Goal: Information Seeking & Learning: Check status

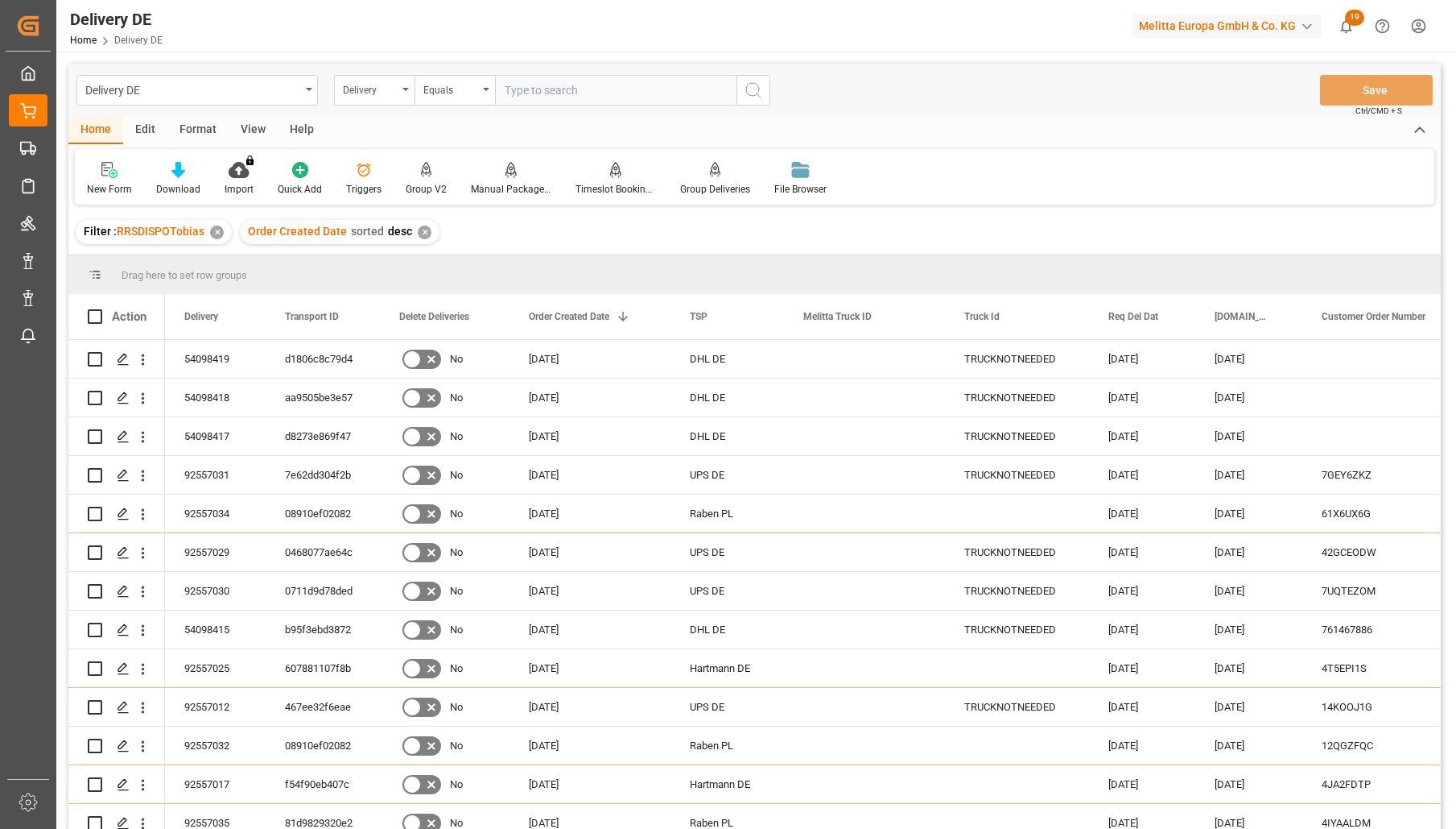
click at [519, 93] on input "text" at bounding box center [616, 90] width 242 height 31
type input "92557019"
click at [764, 95] on button "search button" at bounding box center [753, 90] width 34 height 31
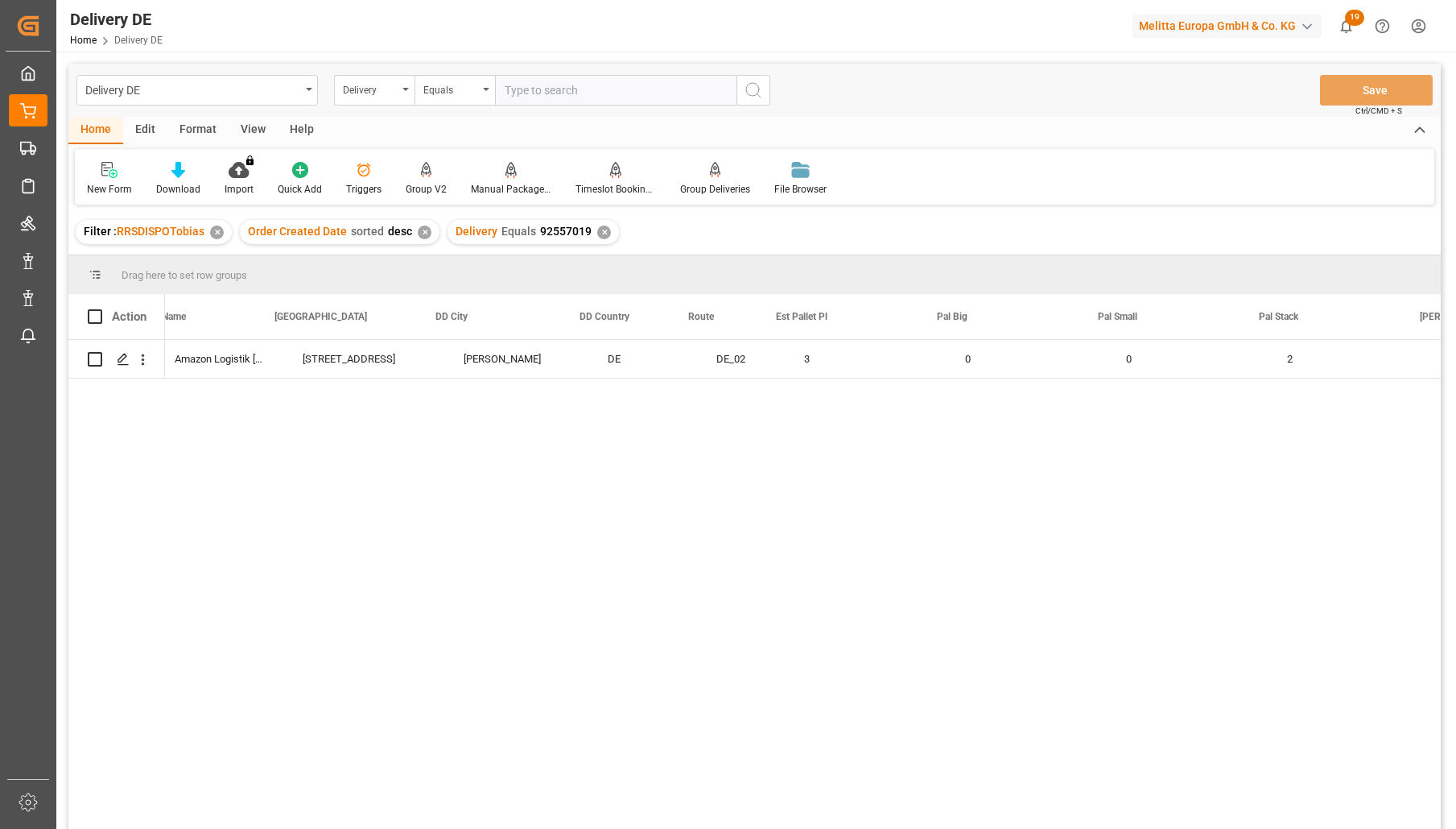
scroll to position [0, 1307]
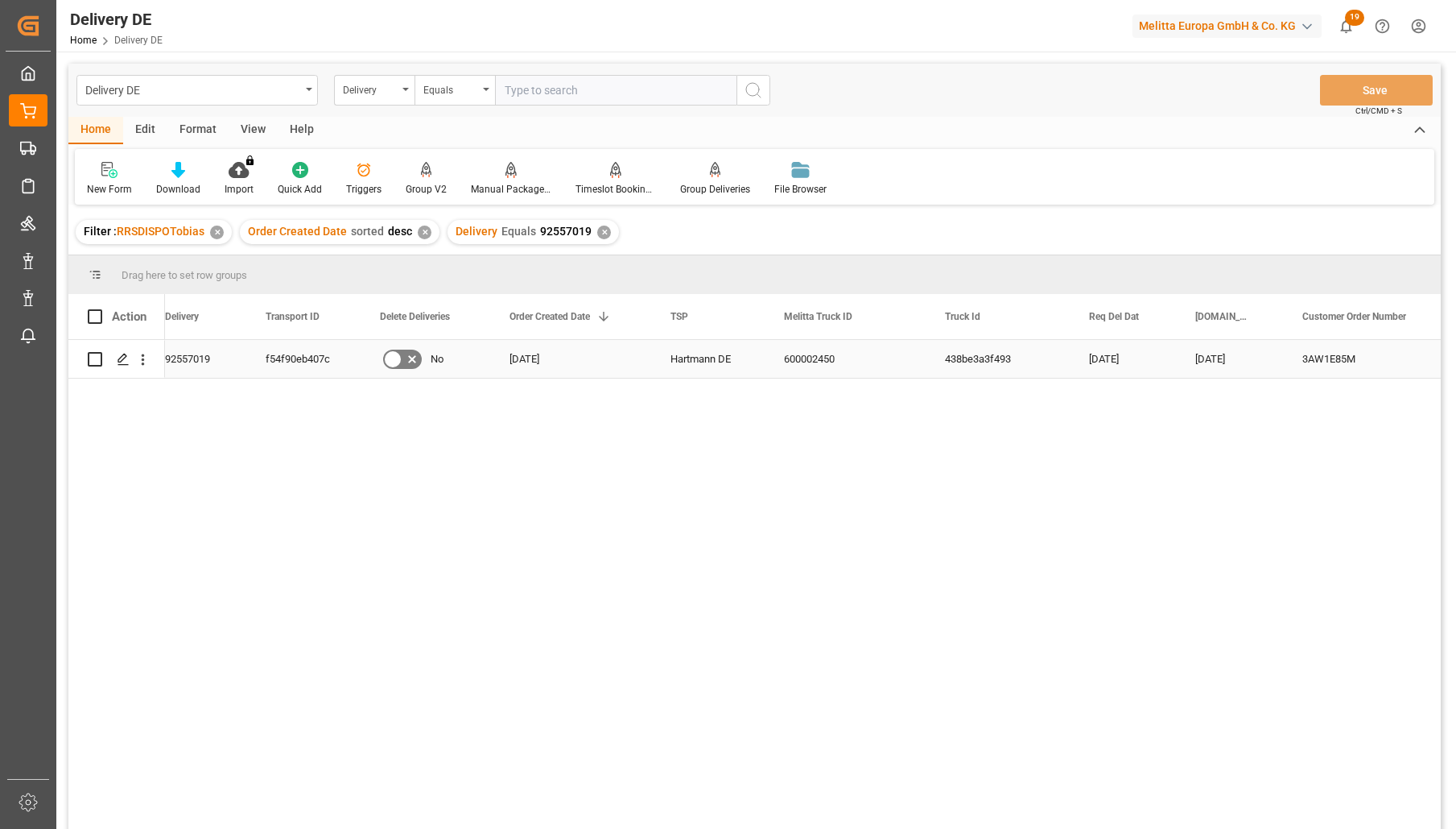
click at [311, 360] on div "f54f90eb407c" at bounding box center [303, 358] width 114 height 37
click at [374, 82] on div "Delivery" at bounding box center [370, 87] width 55 height 18
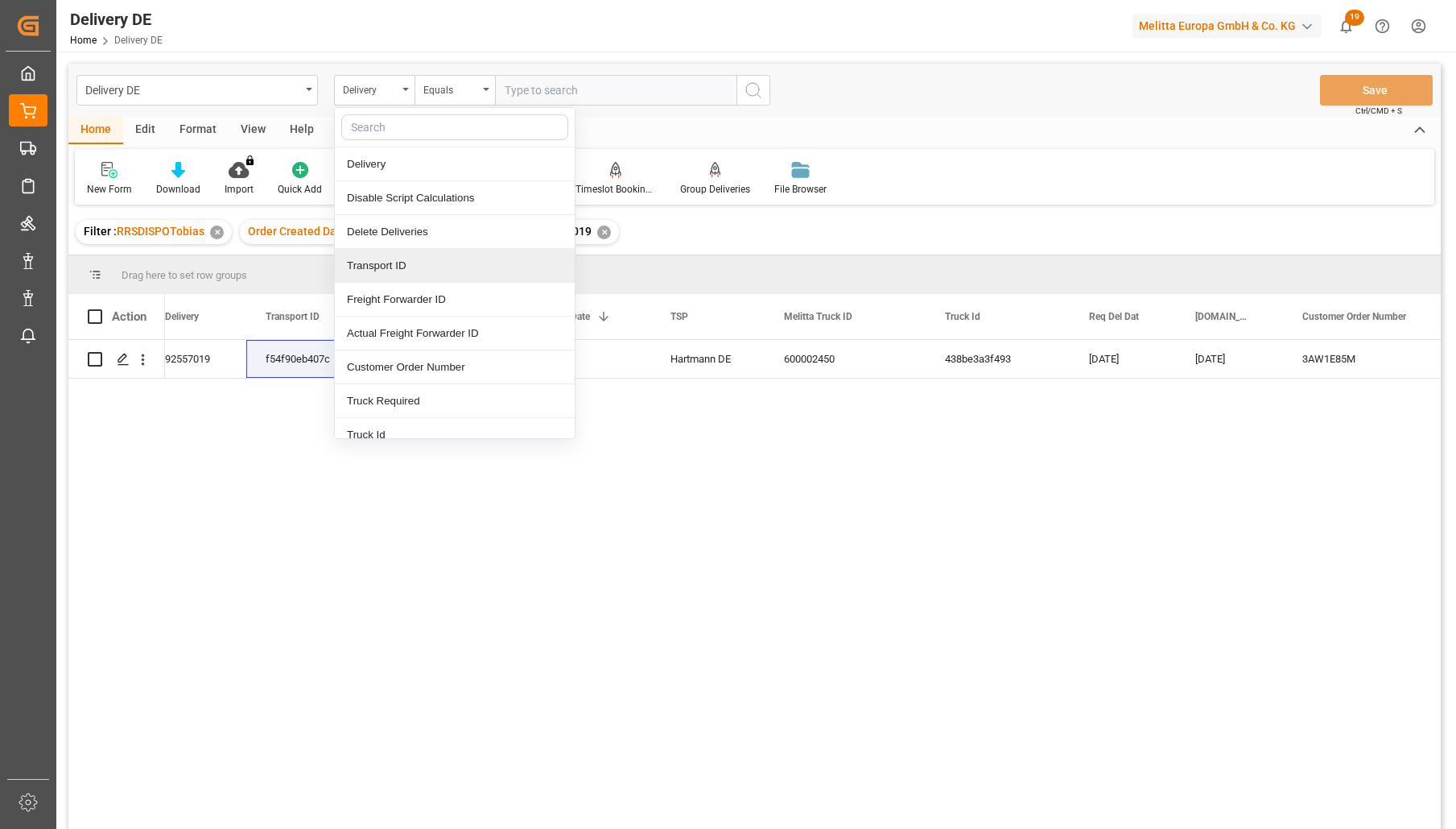
click at [402, 260] on div "Transport ID" at bounding box center [455, 265] width 240 height 34
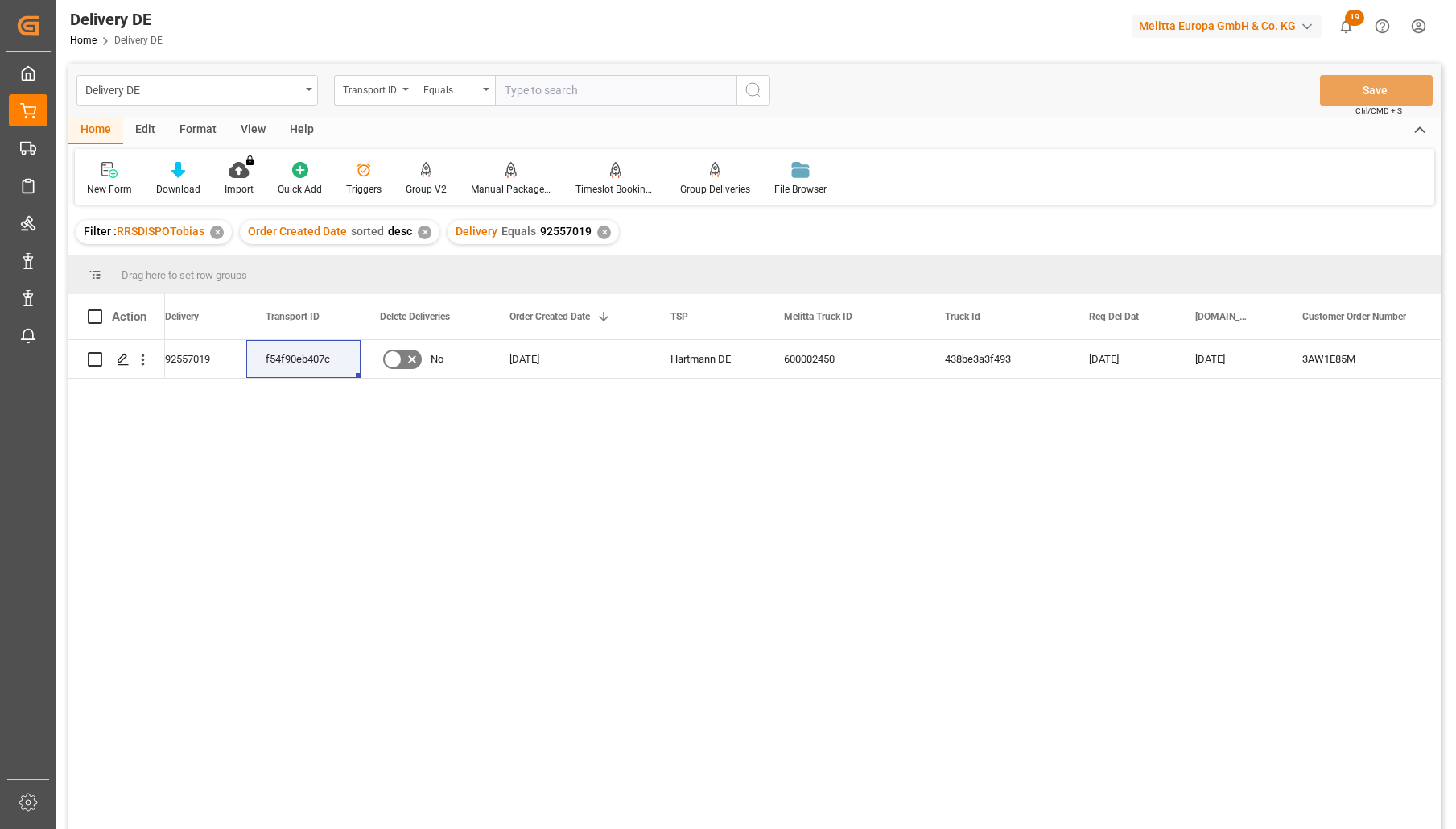
click at [536, 78] on input "text" at bounding box center [616, 90] width 242 height 31
paste input "f54f90eb407c"
type input "f54f90eb407c"
click at [745, 91] on icon "search button" at bounding box center [754, 90] width 19 height 19
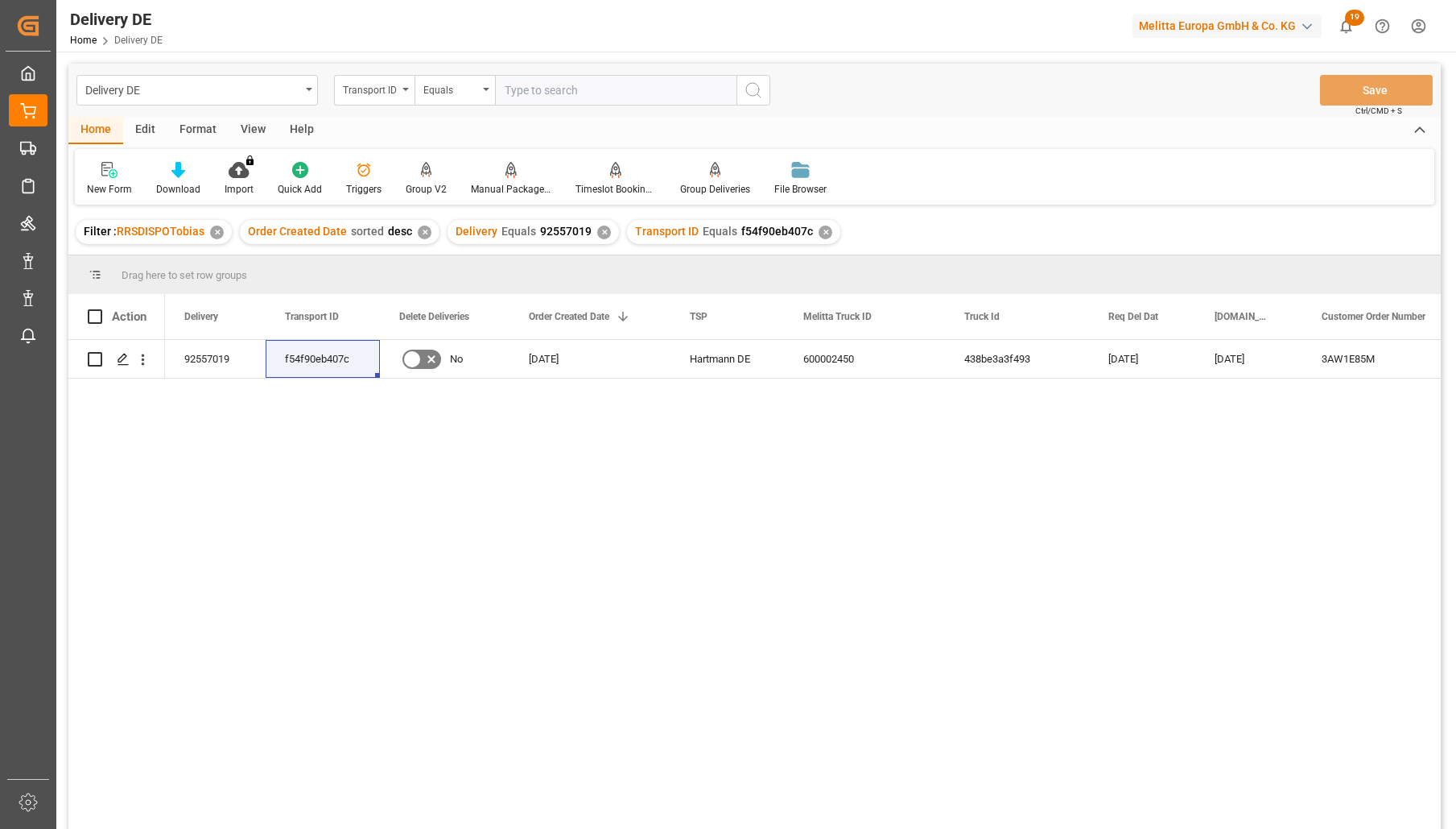
click at [591, 229] on div "Delivery Equals 92557019 ✕" at bounding box center [533, 231] width 172 height 24
click at [599, 231] on div "✕" at bounding box center [604, 232] width 13 height 13
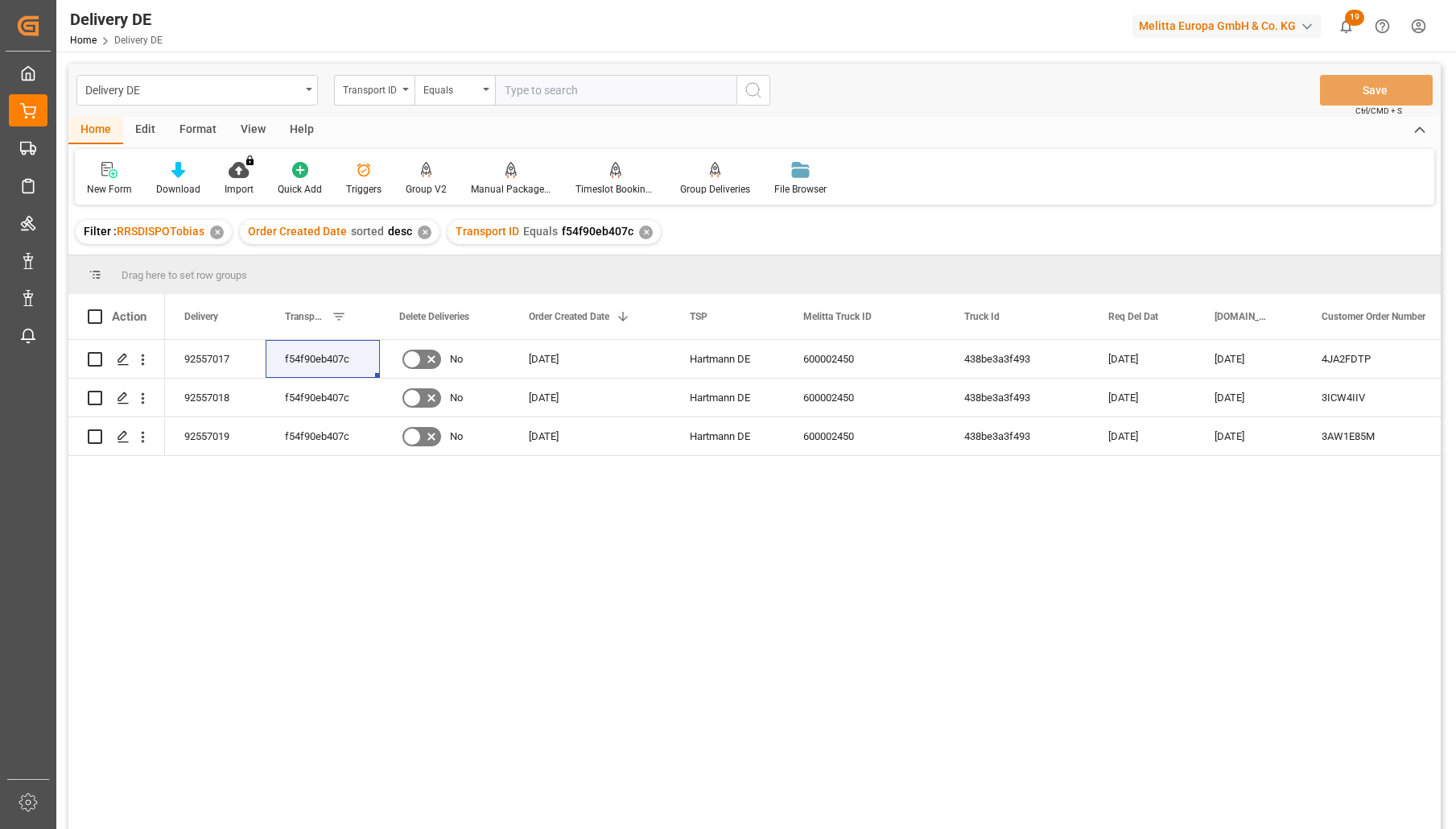
click at [269, 23] on div "Delivery DE Home Delivery DE Melitta Europa GmbH & Co. KG 19 Notifications Only…" at bounding box center [750, 26] width 1411 height 52
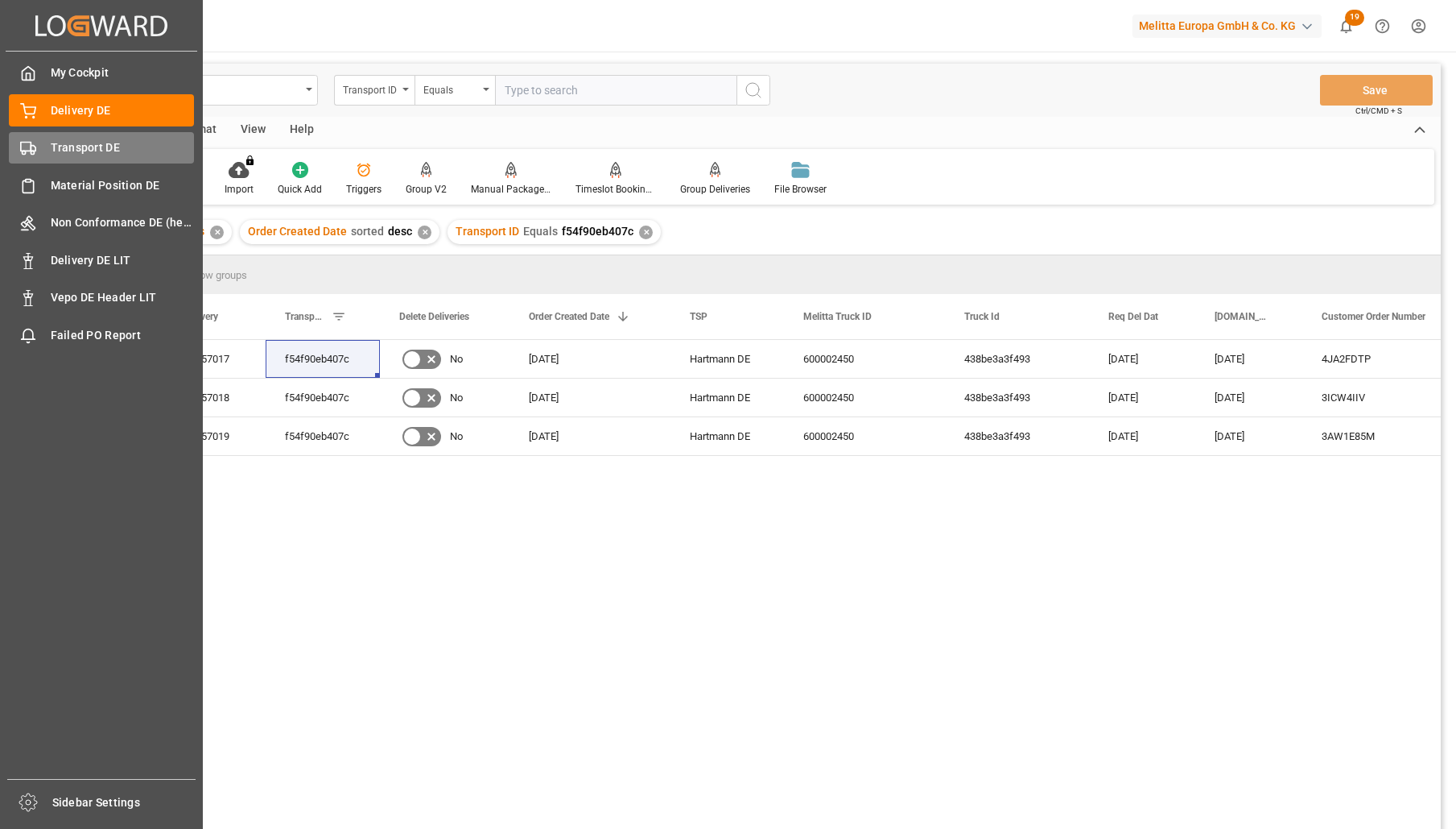
click at [28, 161] on div "Transport DE Transport DE" at bounding box center [101, 148] width 185 height 32
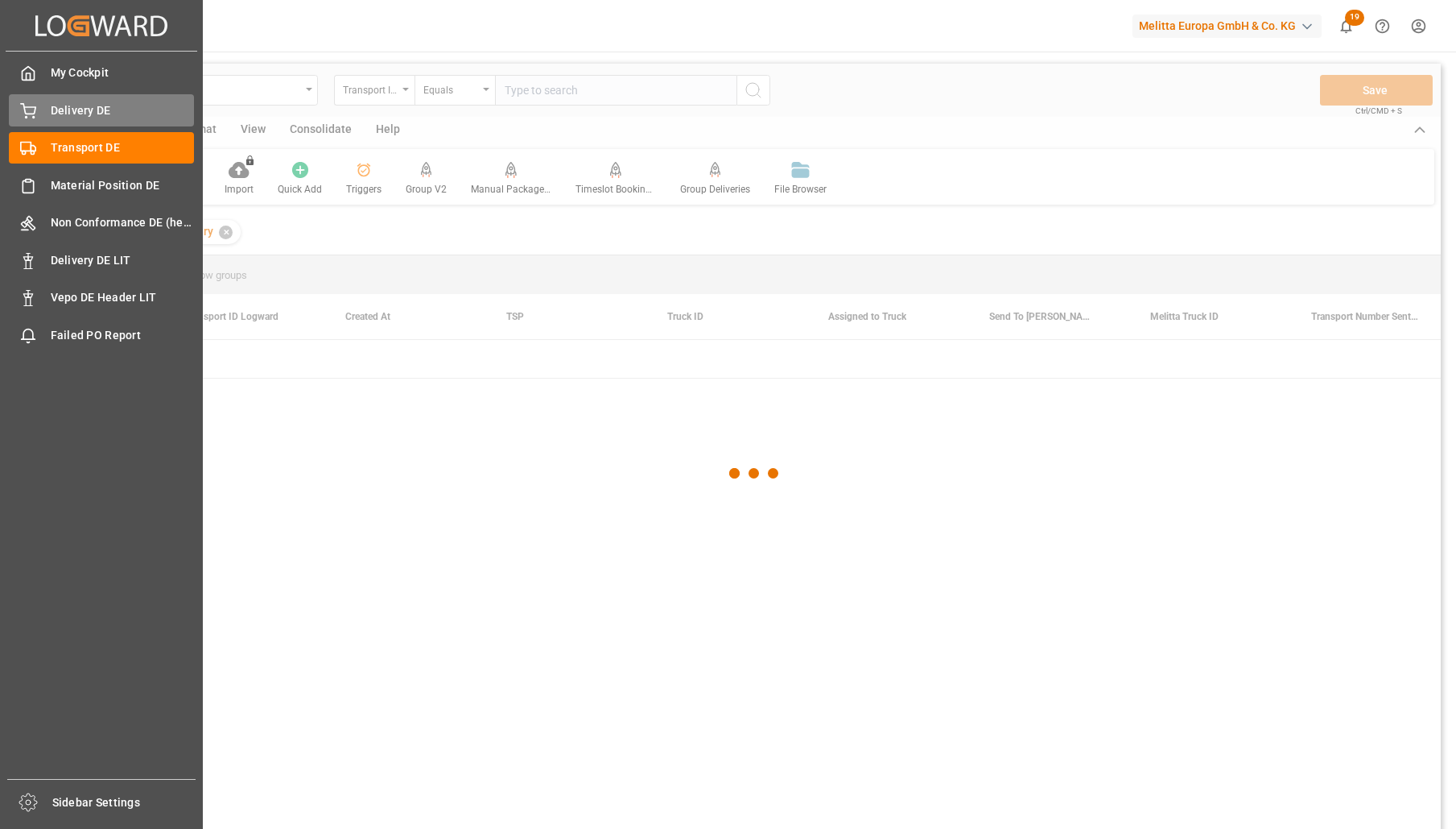
click at [74, 121] on div "Delivery DE Delivery DE" at bounding box center [101, 109] width 185 height 32
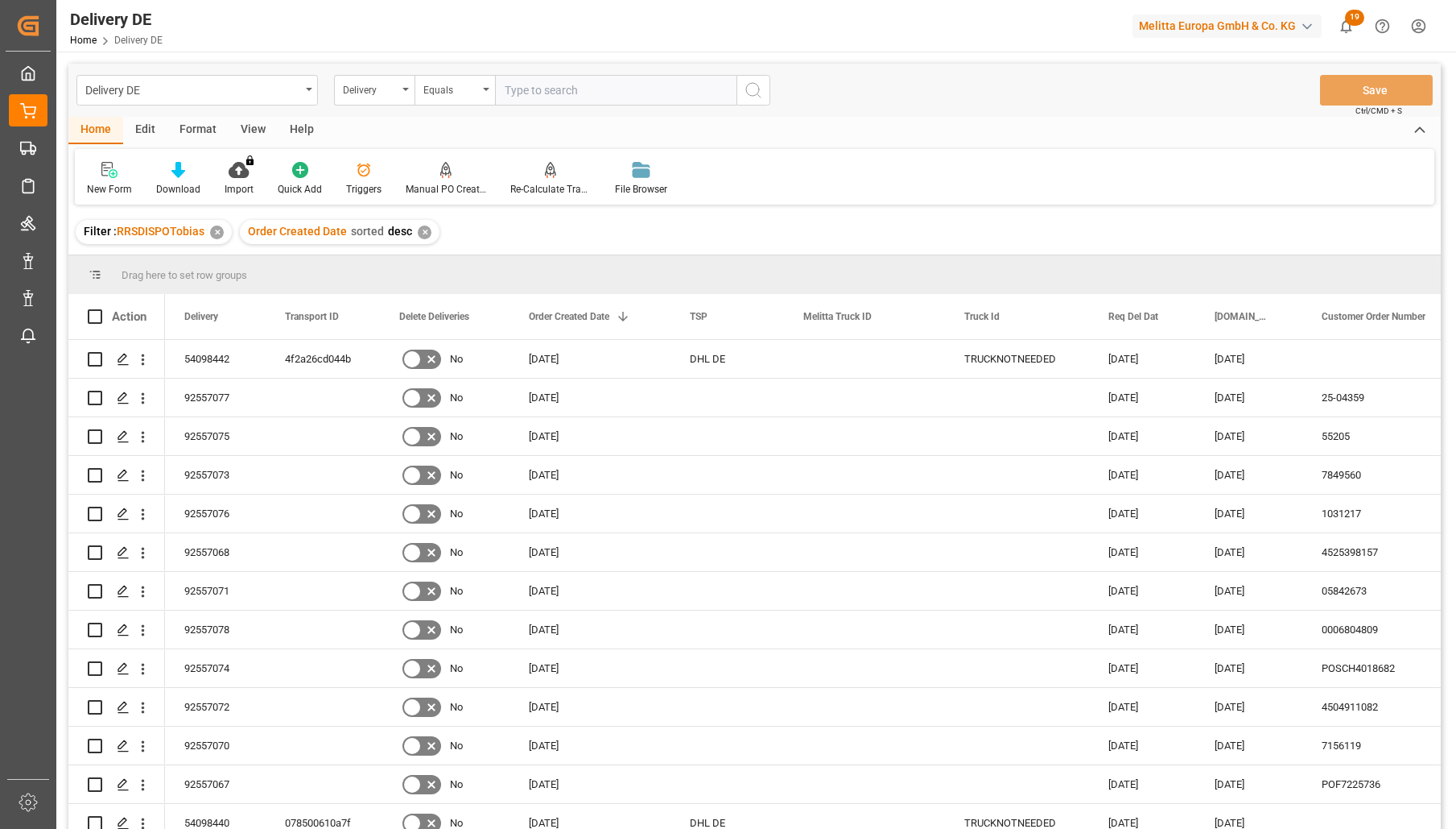
click at [544, 87] on input "text" at bounding box center [616, 90] width 242 height 31
paste input "92553589"
type input "92553589"
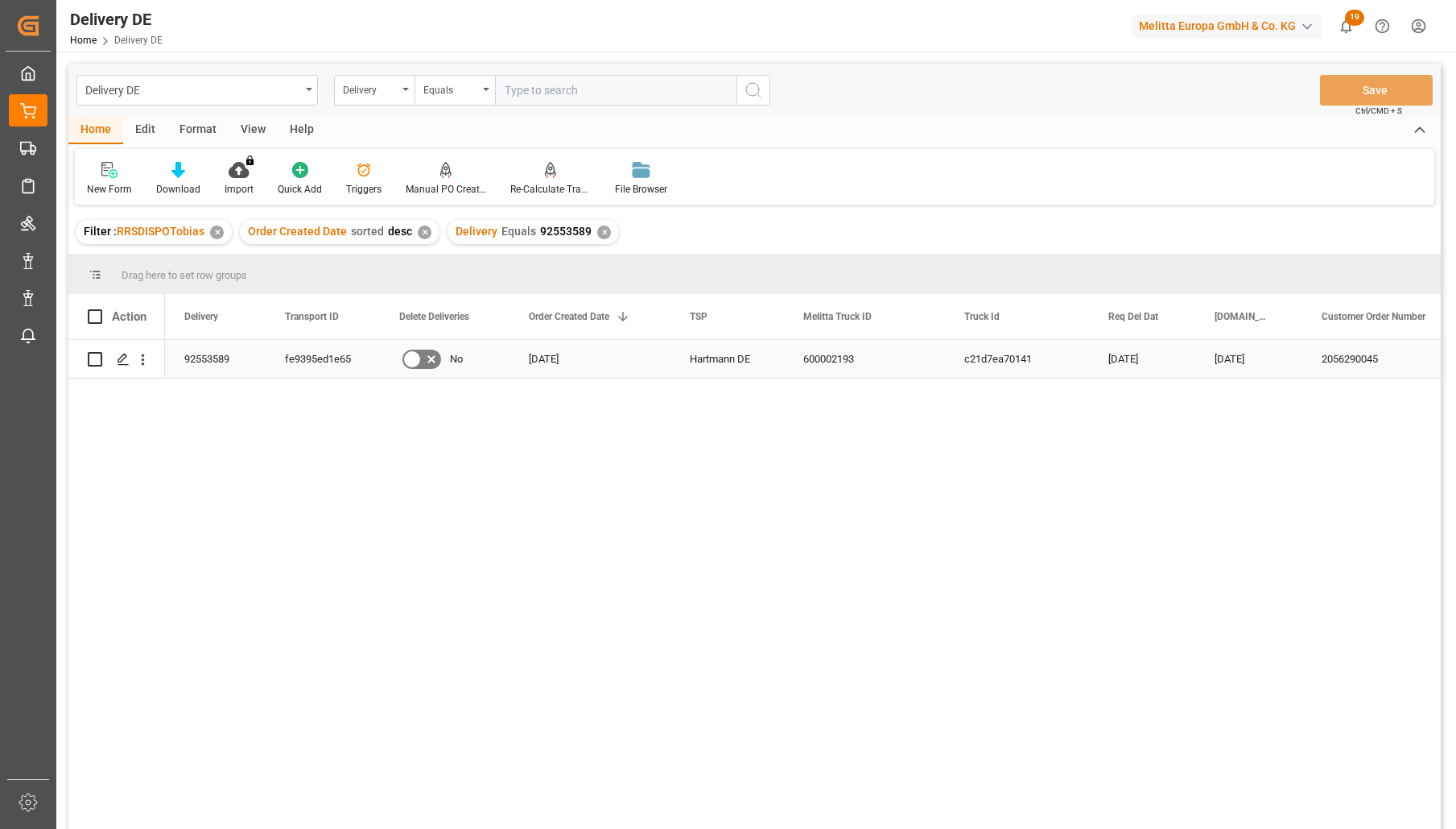
click at [308, 368] on div "fe9395ed1e65" at bounding box center [322, 358] width 114 height 37
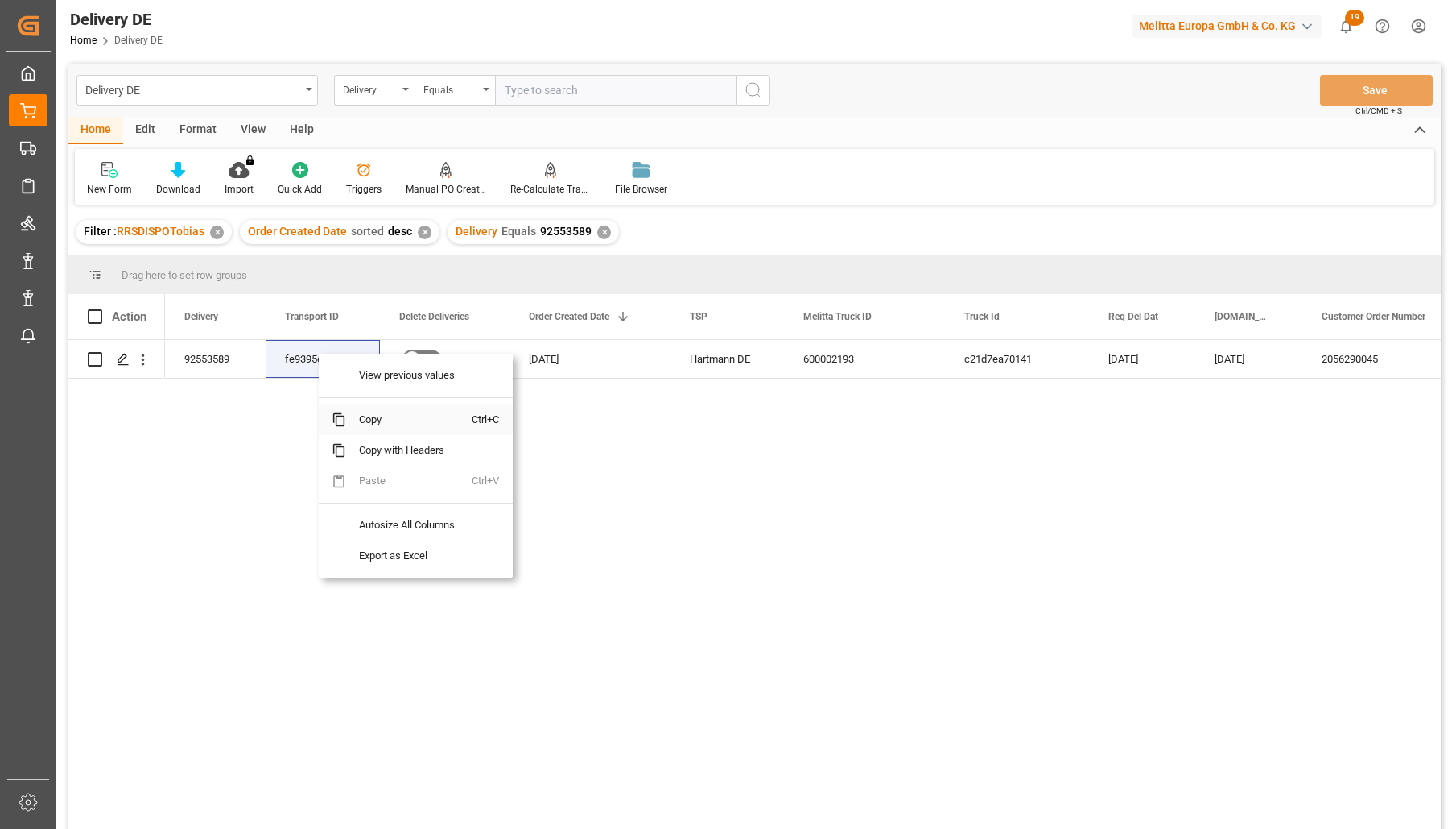
click at [363, 419] on span "Copy" at bounding box center [409, 419] width 126 height 31
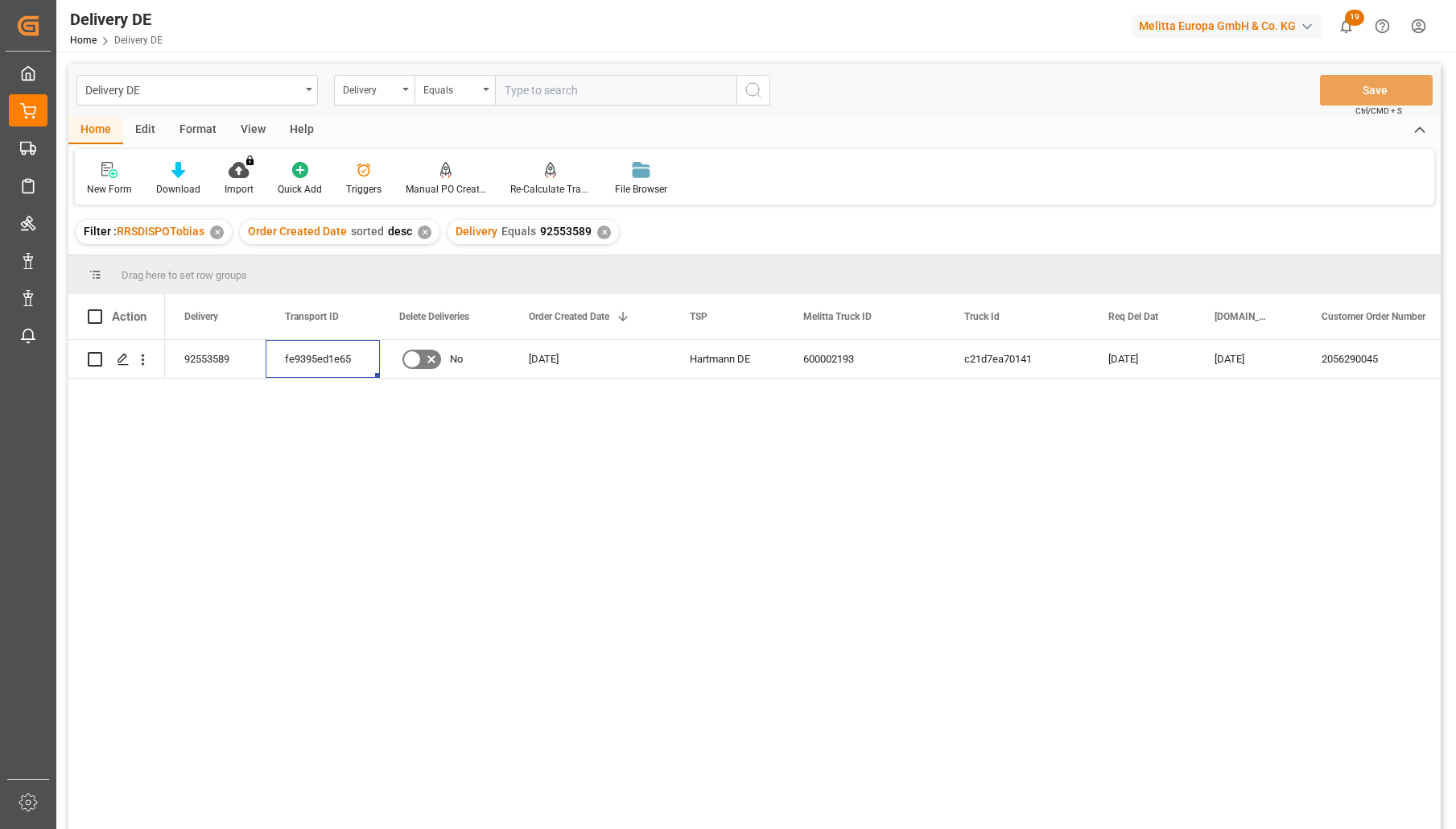
click at [519, 93] on input "text" at bounding box center [616, 90] width 242 height 31
click at [605, 98] on input "text" at bounding box center [616, 90] width 242 height 31
click at [535, 93] on input "text" at bounding box center [616, 90] width 242 height 31
paste input "92556784"
type input "92556784"
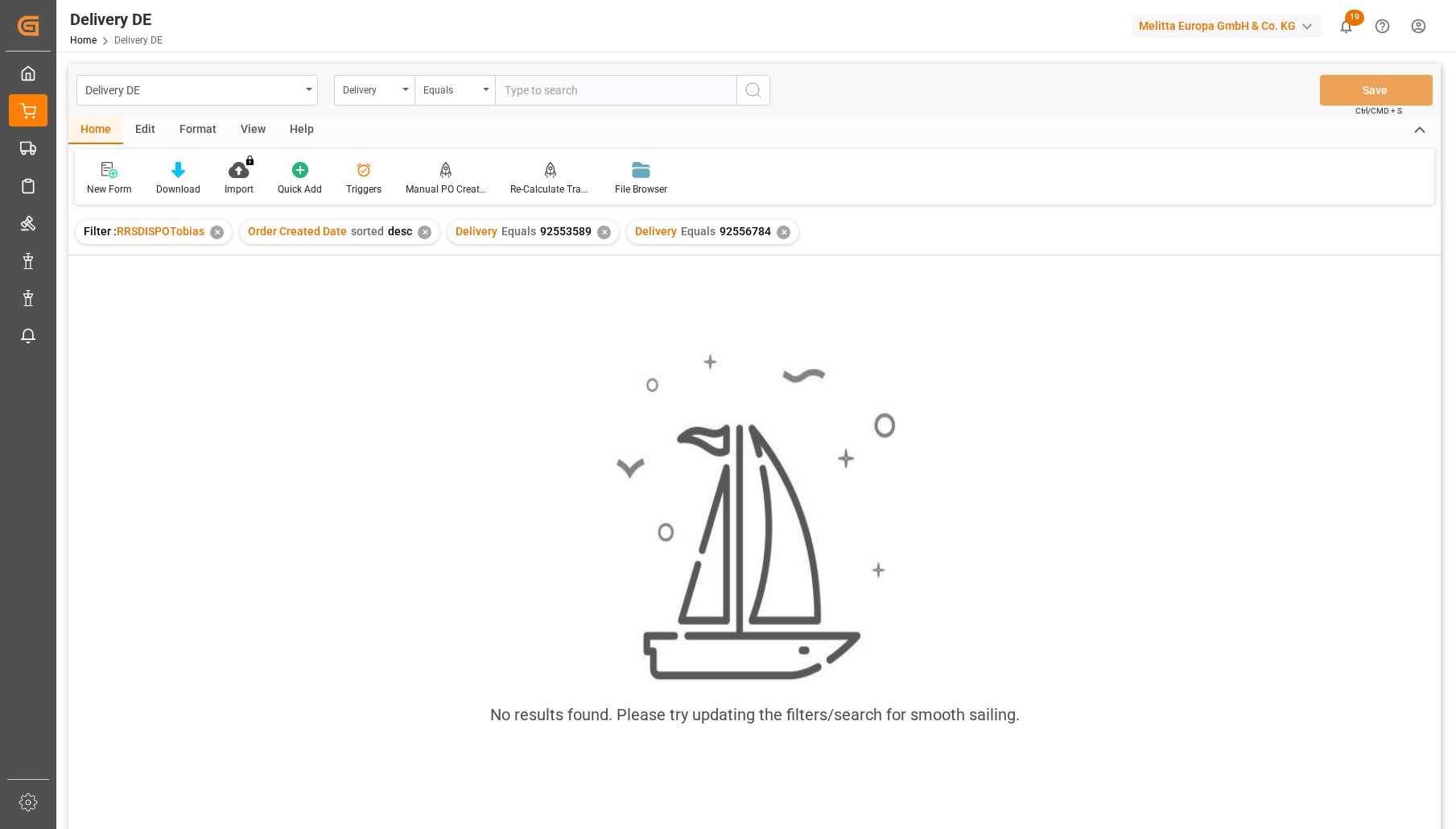
click at [599, 228] on div "✕" at bounding box center [604, 232] width 13 height 13
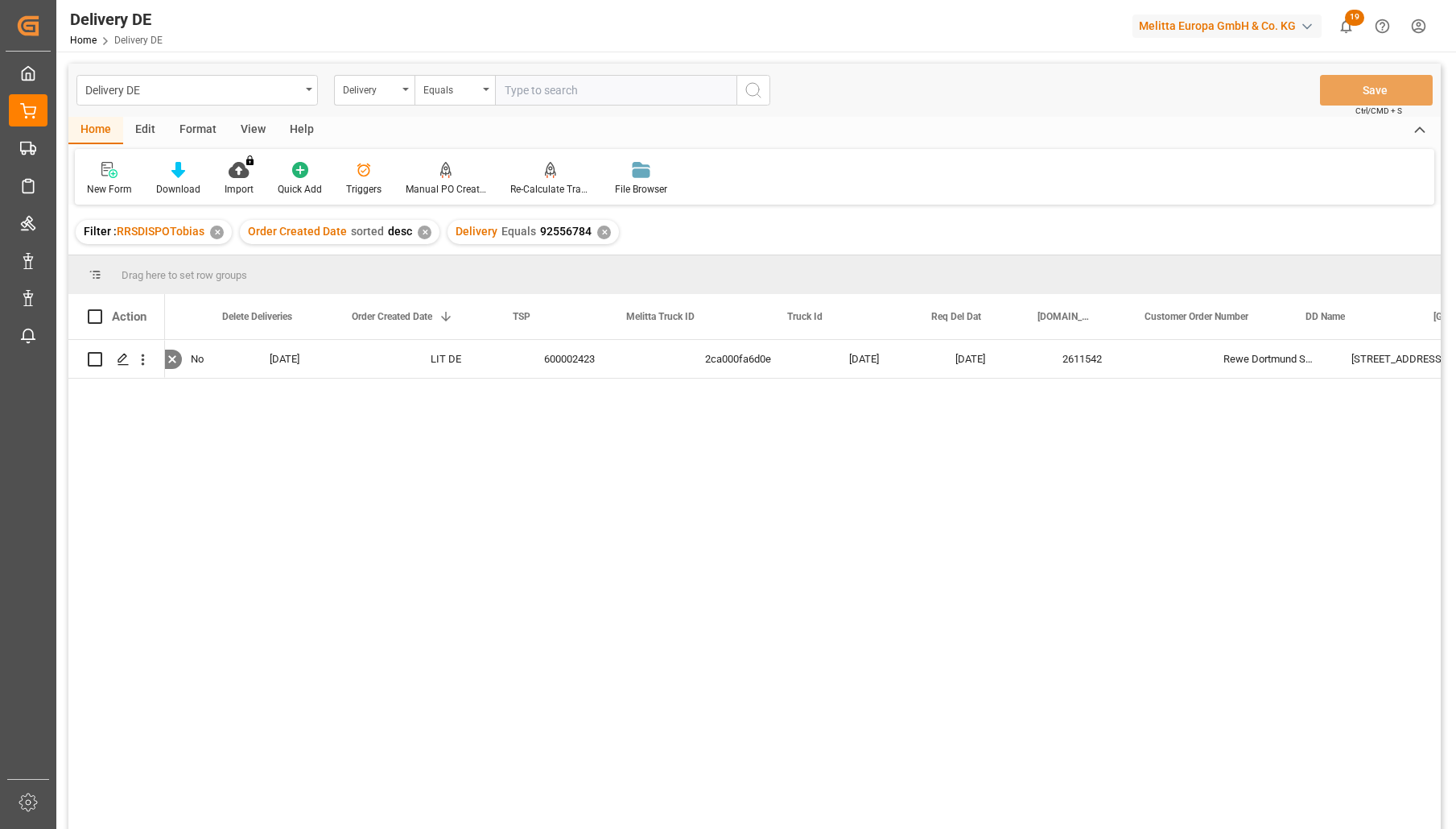
scroll to position [0, 322]
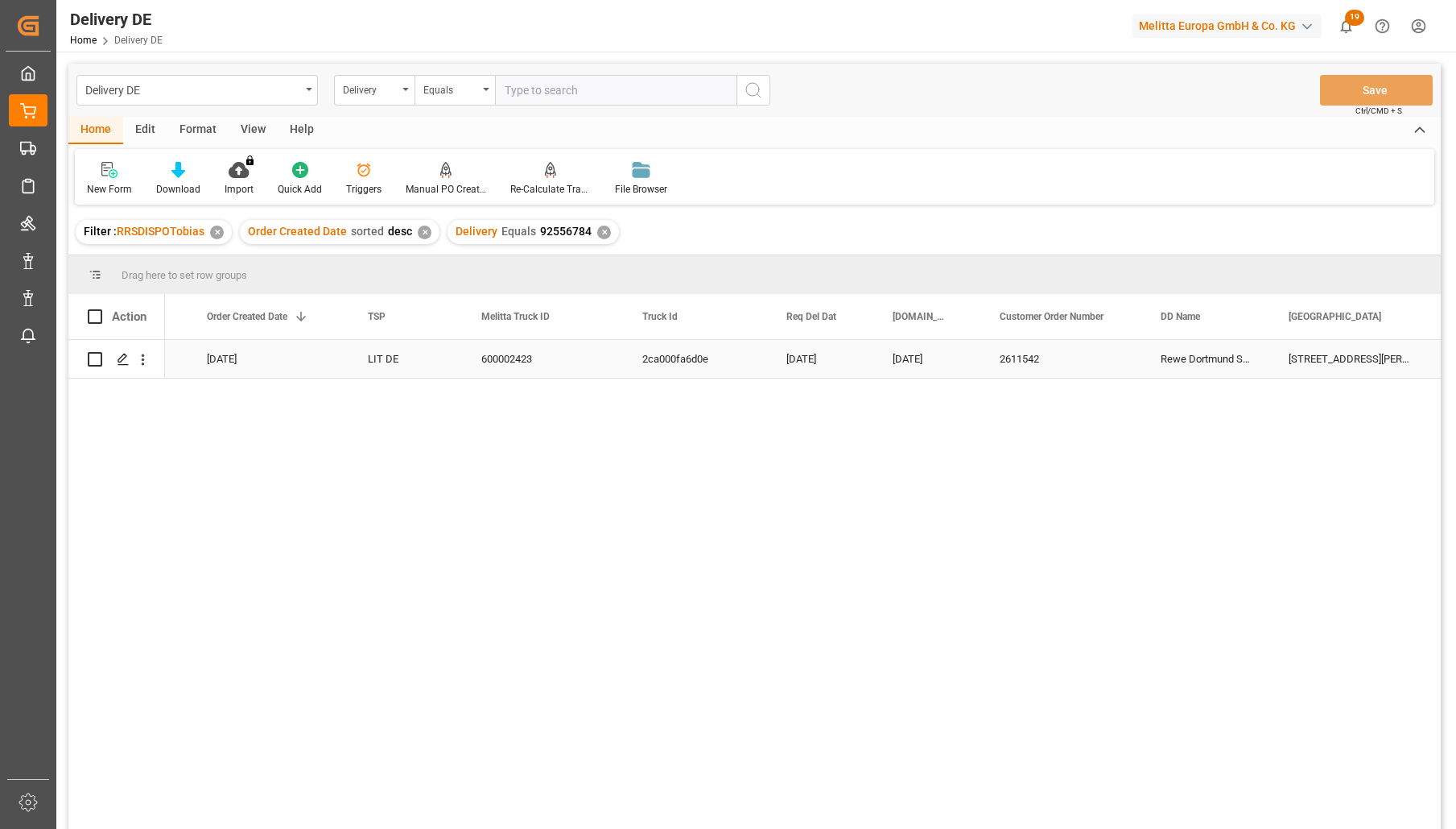
click at [1307, 359] on div "[STREET_ADDRESS][PERSON_NAME]" at bounding box center [1350, 358] width 161 height 37
click at [539, 98] on input "text" at bounding box center [616, 90] width 242 height 31
paste input "[STREET_ADDRESS][PERSON_NAME]"
type input "[STREET_ADDRESS][PERSON_NAME]"
click at [393, 86] on div "Delivery" at bounding box center [370, 87] width 55 height 18
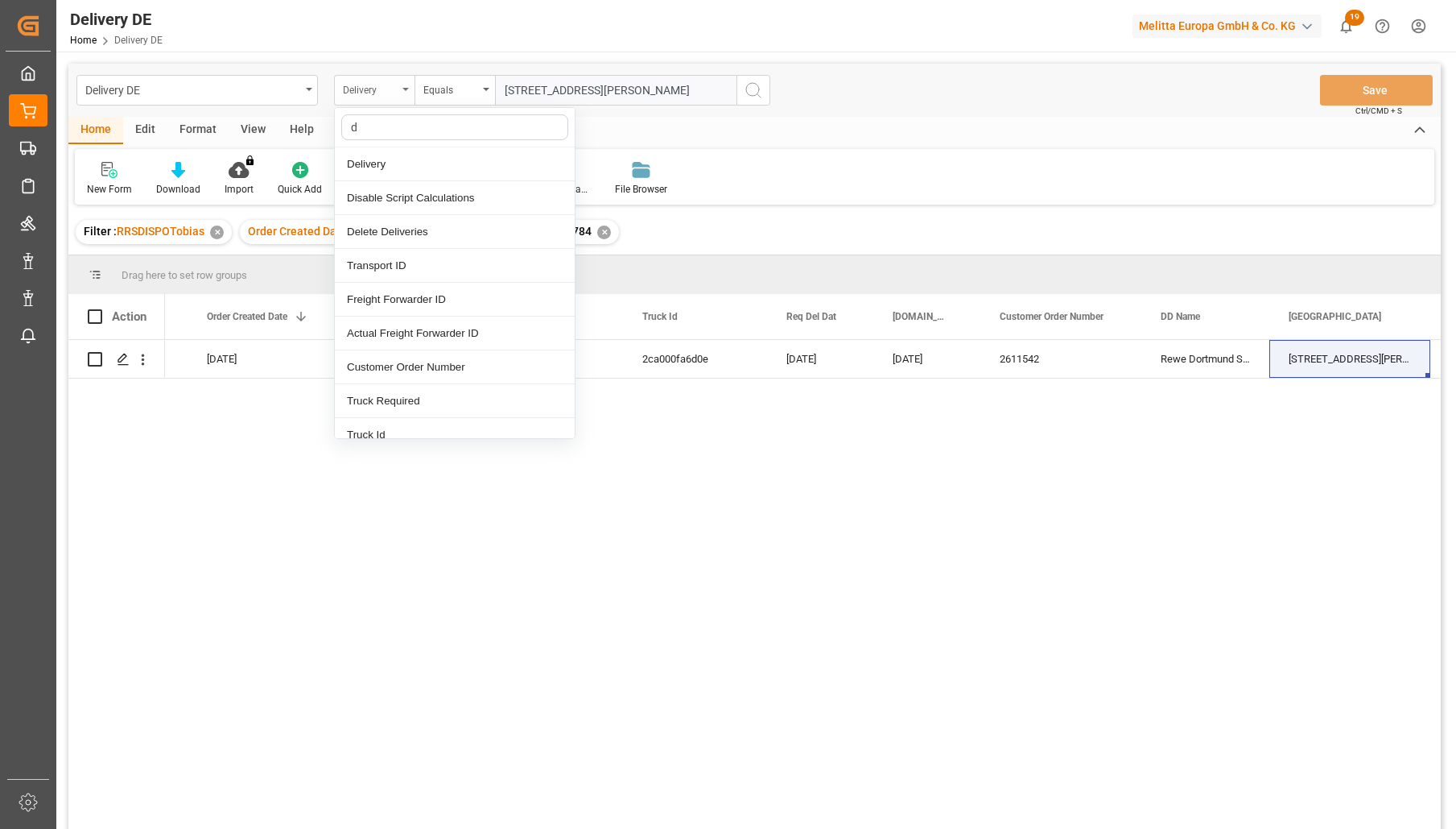
type input "dd"
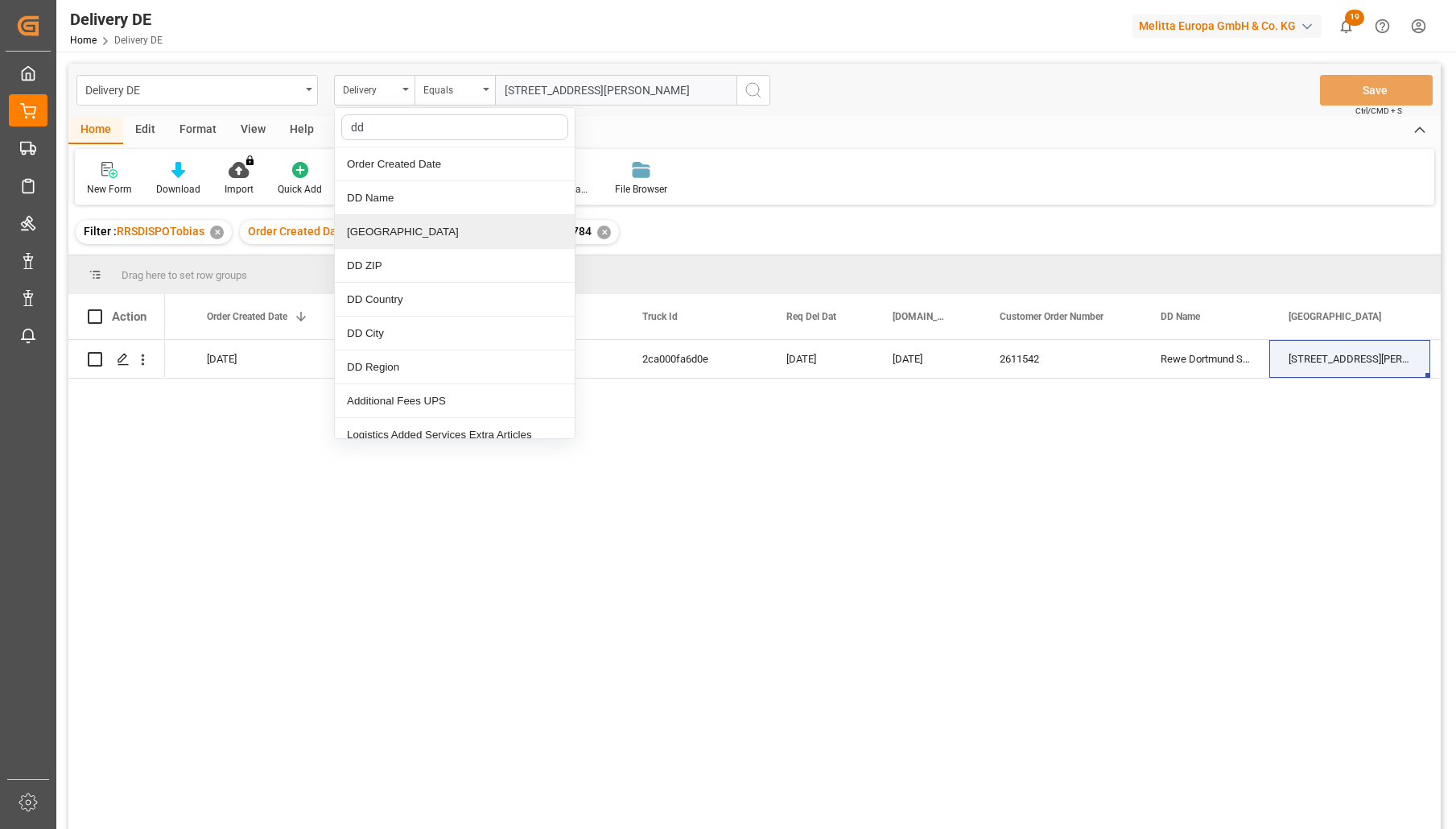
click at [389, 234] on div "[GEOGRAPHIC_DATA]" at bounding box center [455, 231] width 240 height 34
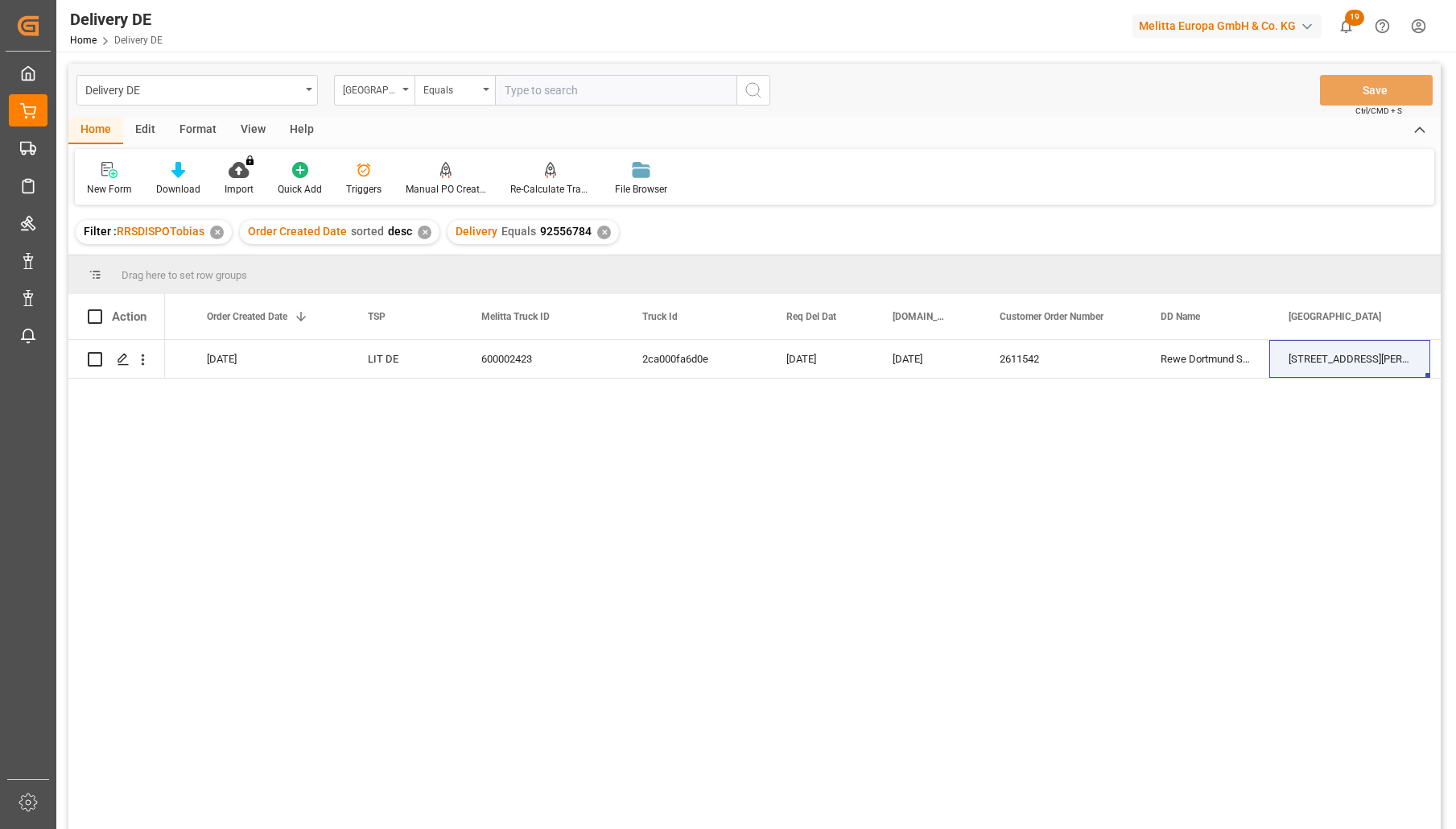
click at [552, 83] on input "text" at bounding box center [616, 90] width 242 height 31
paste input "[STREET_ADDRESS][PERSON_NAME]"
type input "[STREET_ADDRESS][PERSON_NAME]"
click at [753, 87] on icon "search button" at bounding box center [754, 90] width 19 height 19
click at [599, 233] on div "✕" at bounding box center [604, 232] width 13 height 13
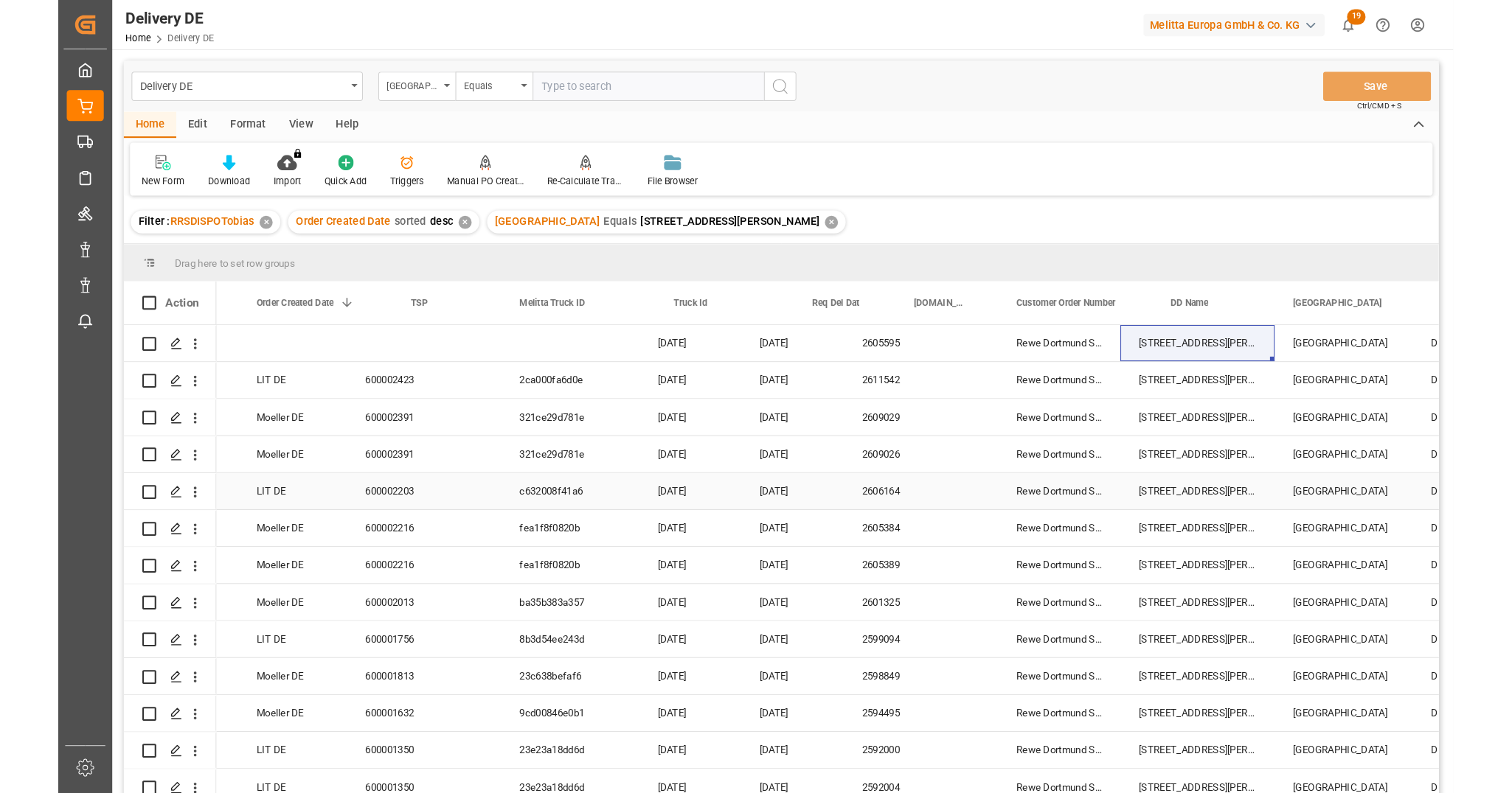
scroll to position [0, 295]
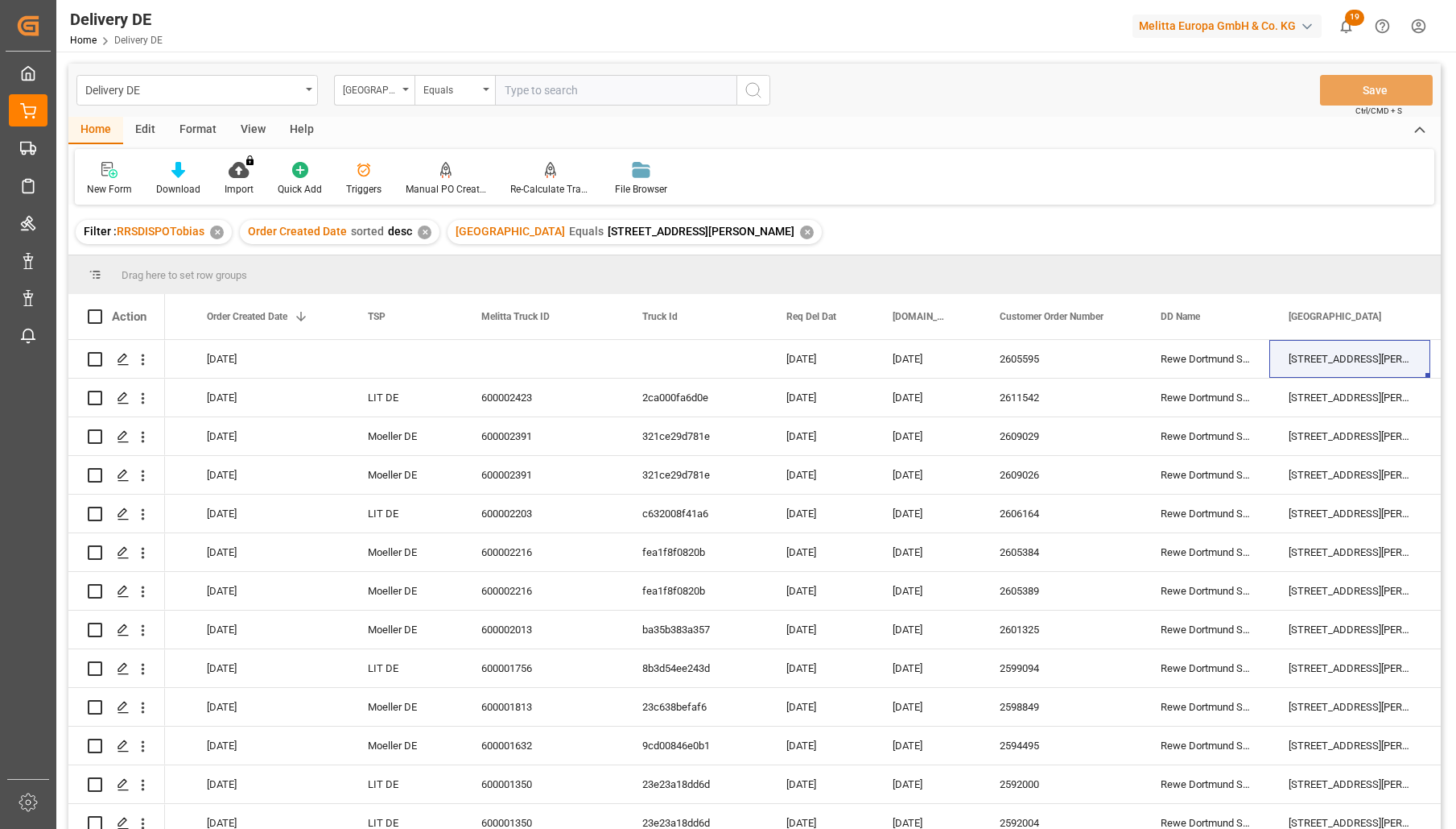
click at [536, 83] on input "text" at bounding box center [616, 90] width 242 height 31
type input "[STREET_ADDRESS]"
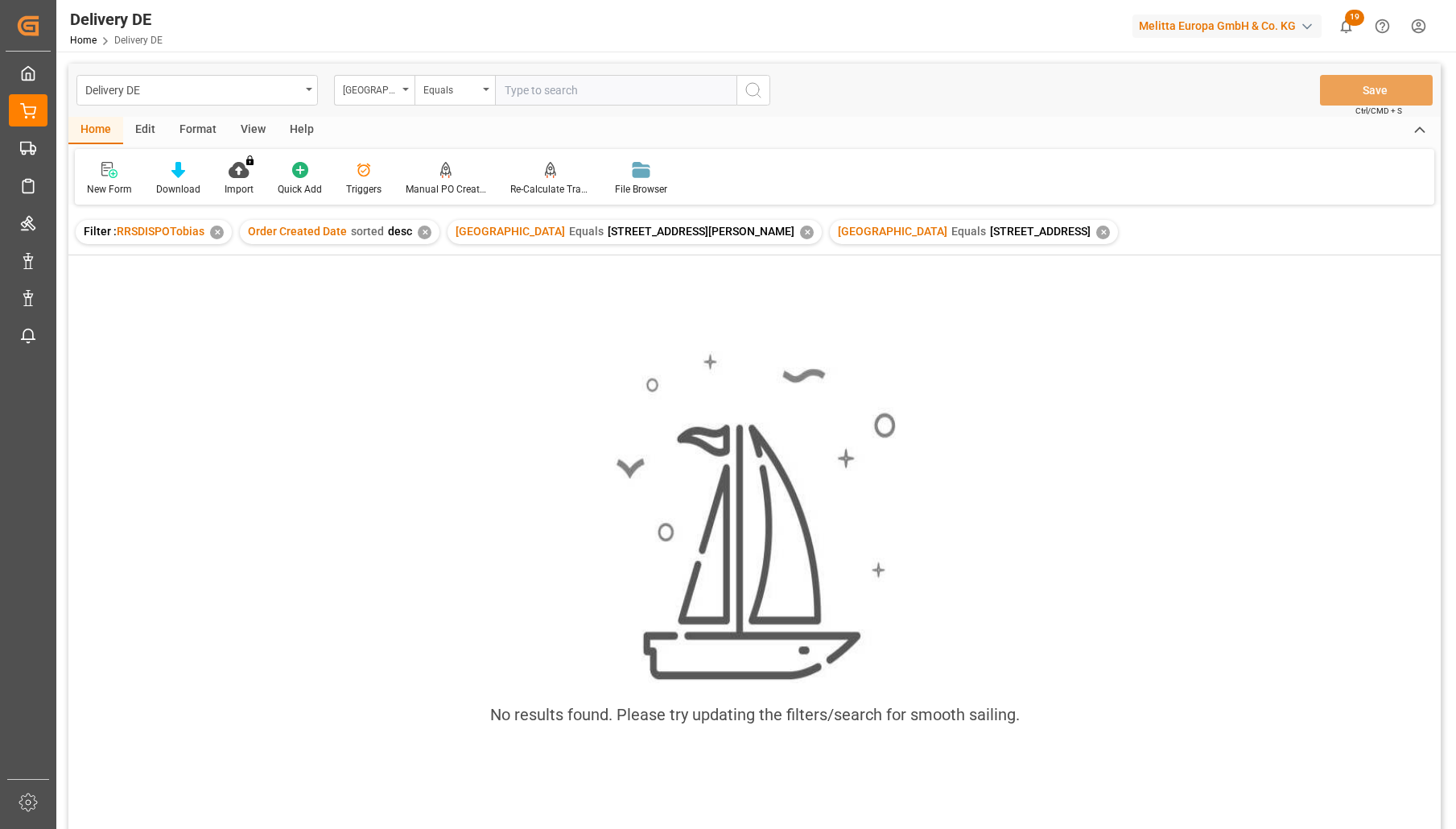
click at [800, 228] on div "✕" at bounding box center [807, 232] width 13 height 13
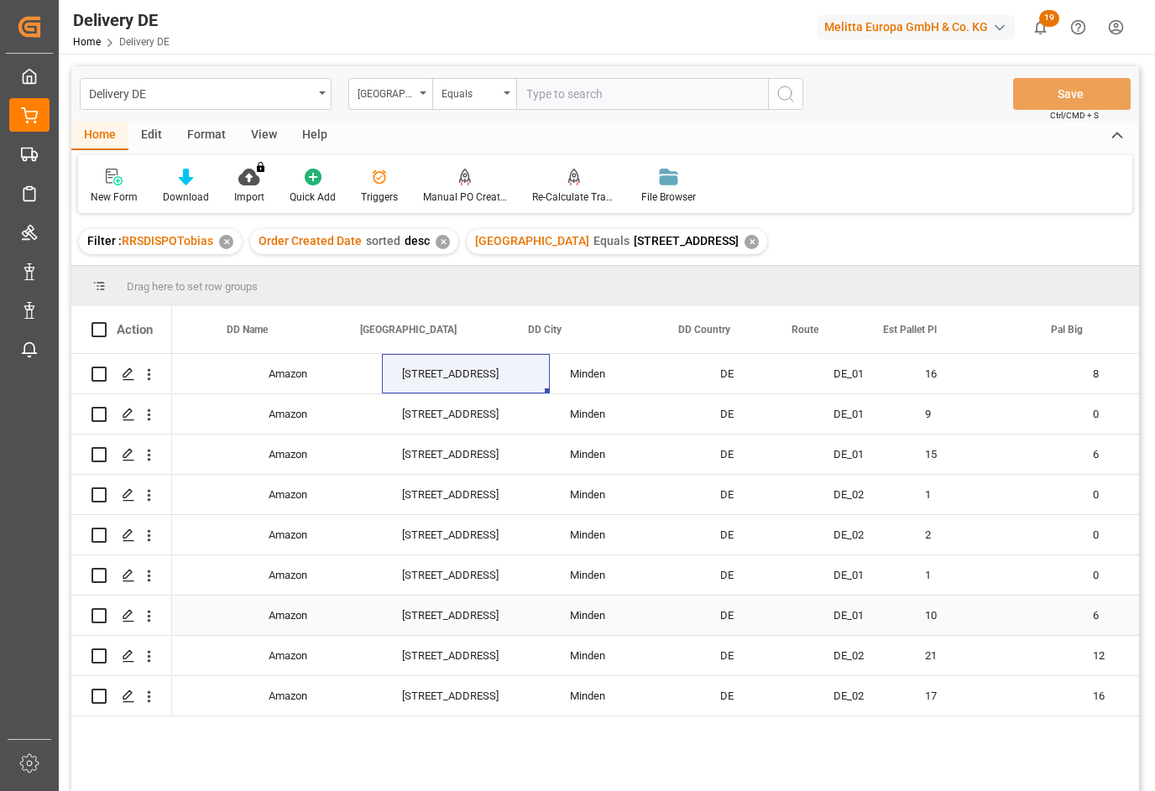
scroll to position [0, 1343]
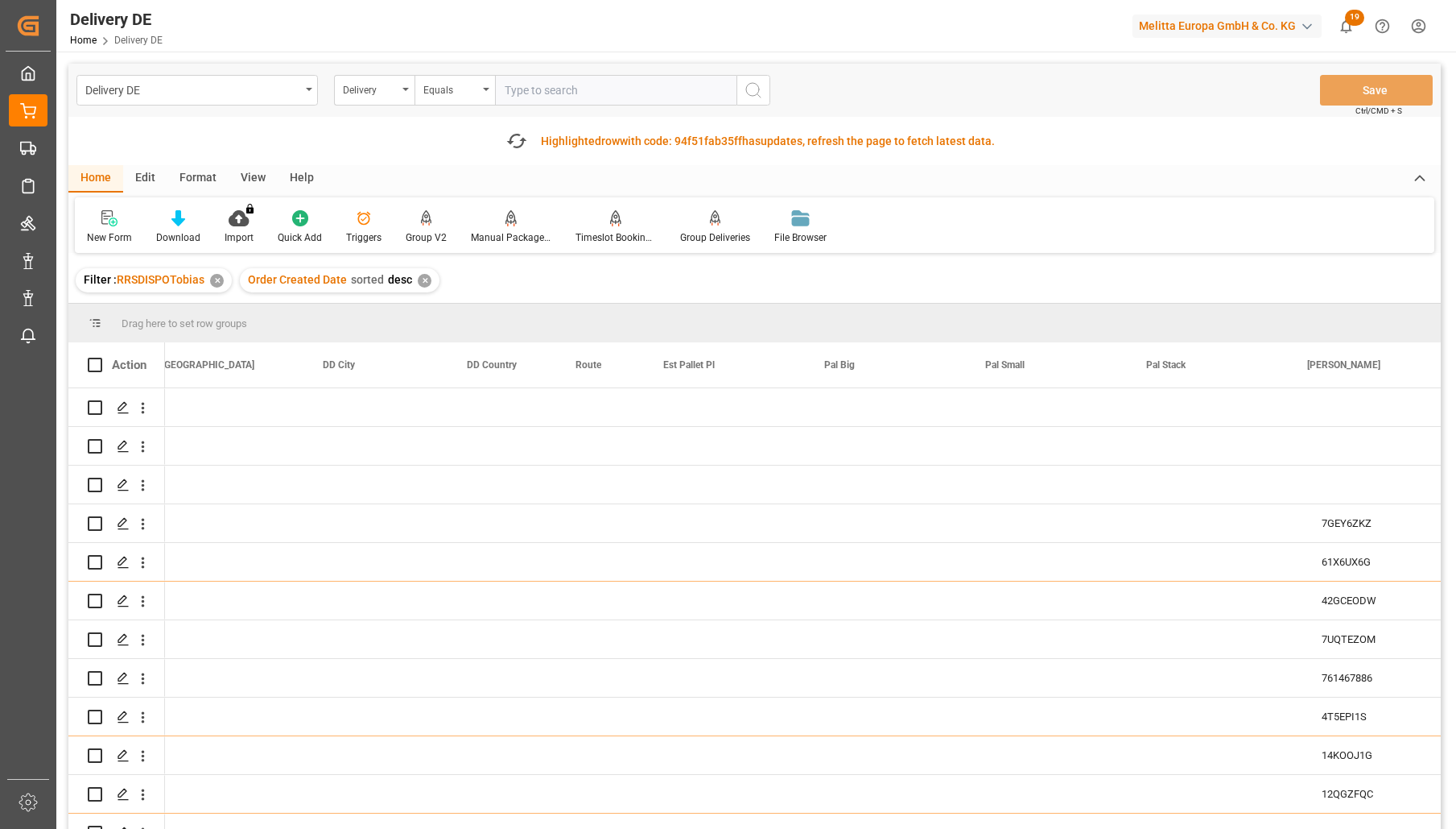
scroll to position [0, 1449]
